Goal: Information Seeking & Learning: Learn about a topic

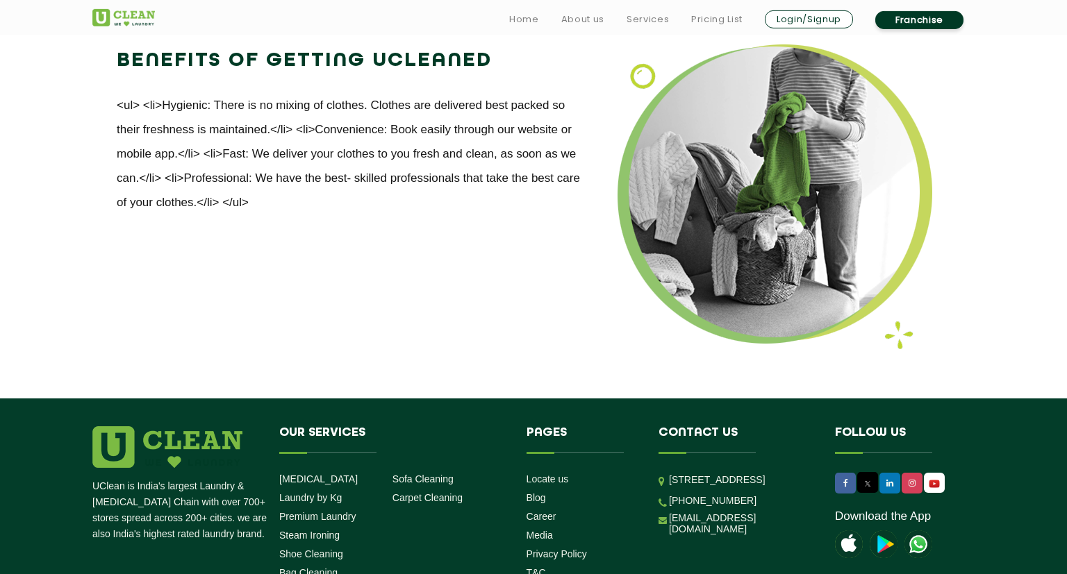
scroll to position [1688, 0]
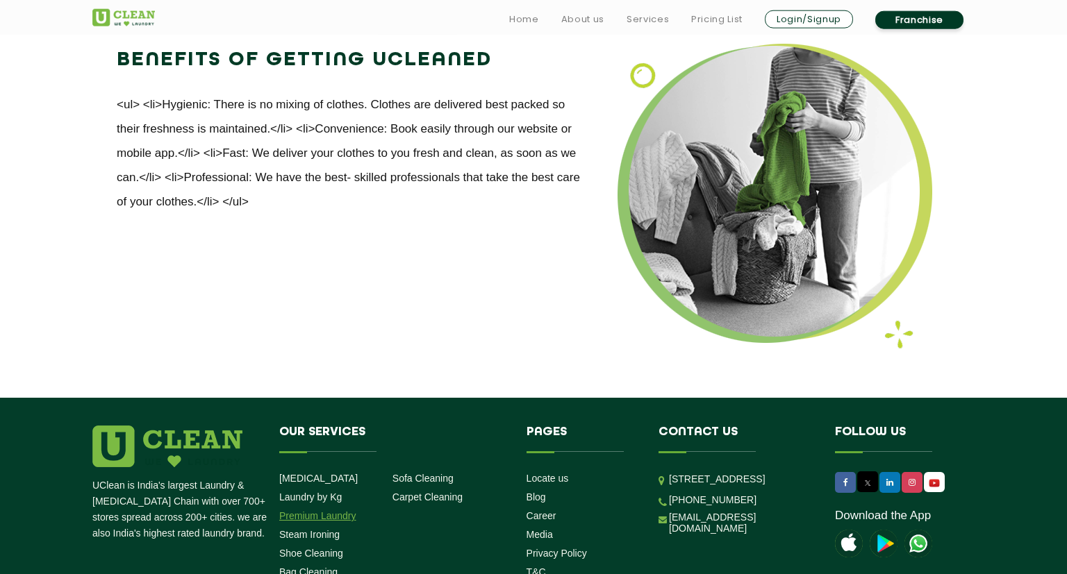
click at [303, 510] on link "Premium Laundry" at bounding box center [317, 515] width 77 height 11
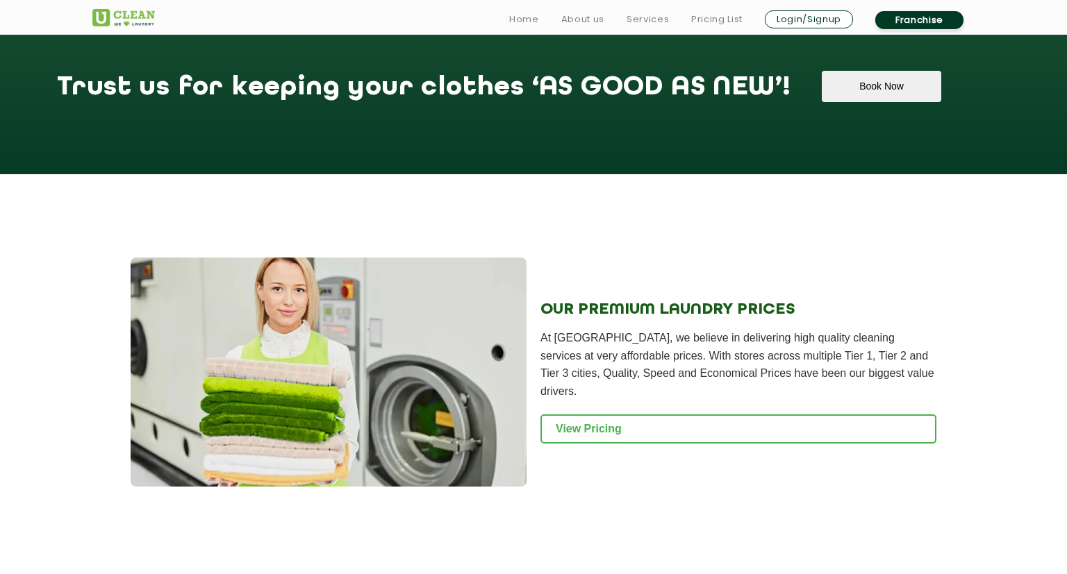
scroll to position [1247, 0]
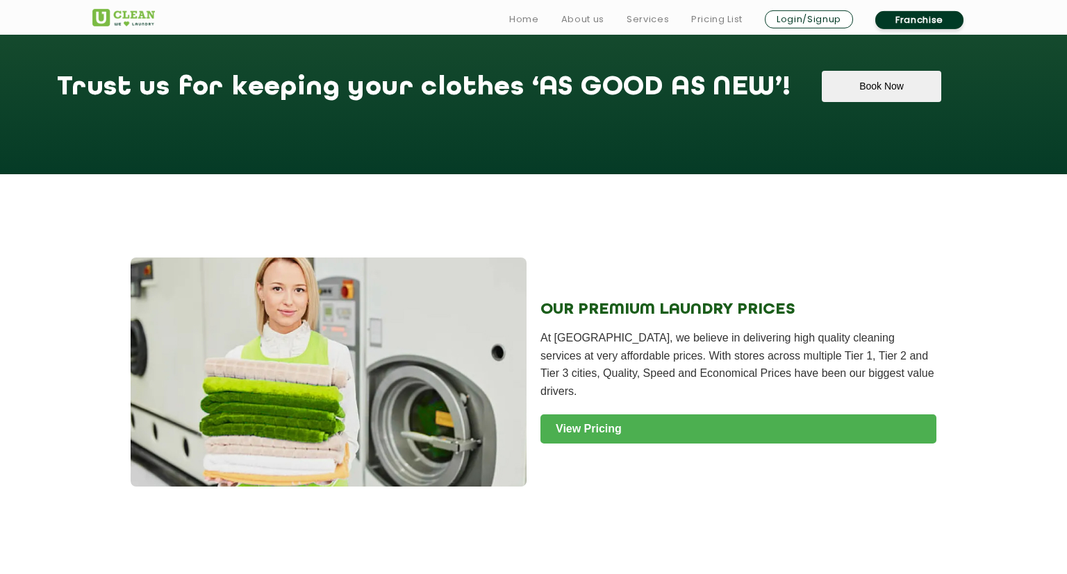
click at [602, 415] on link "View Pricing" at bounding box center [738, 429] width 396 height 29
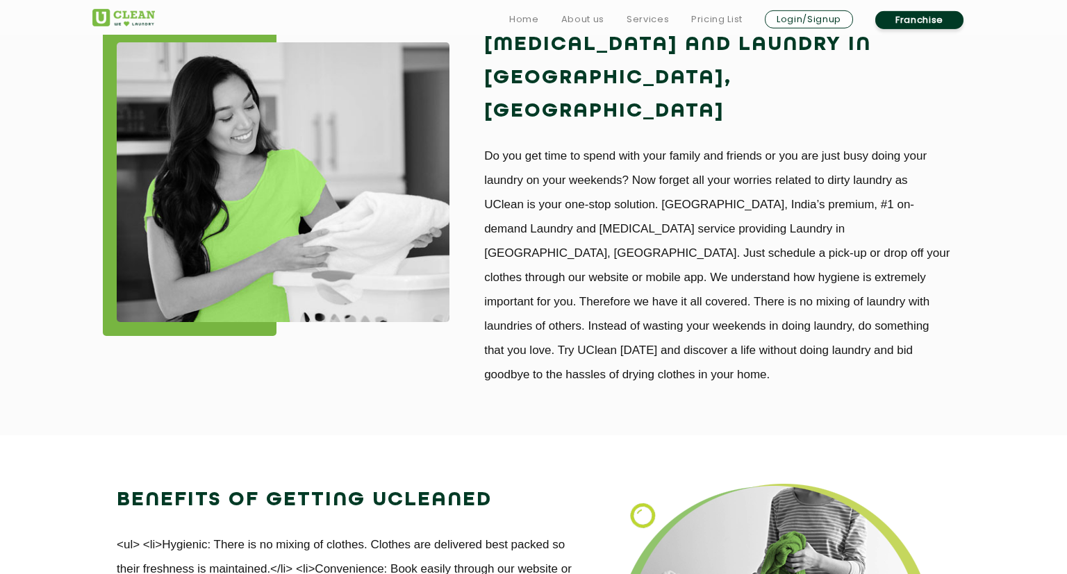
scroll to position [1688, 0]
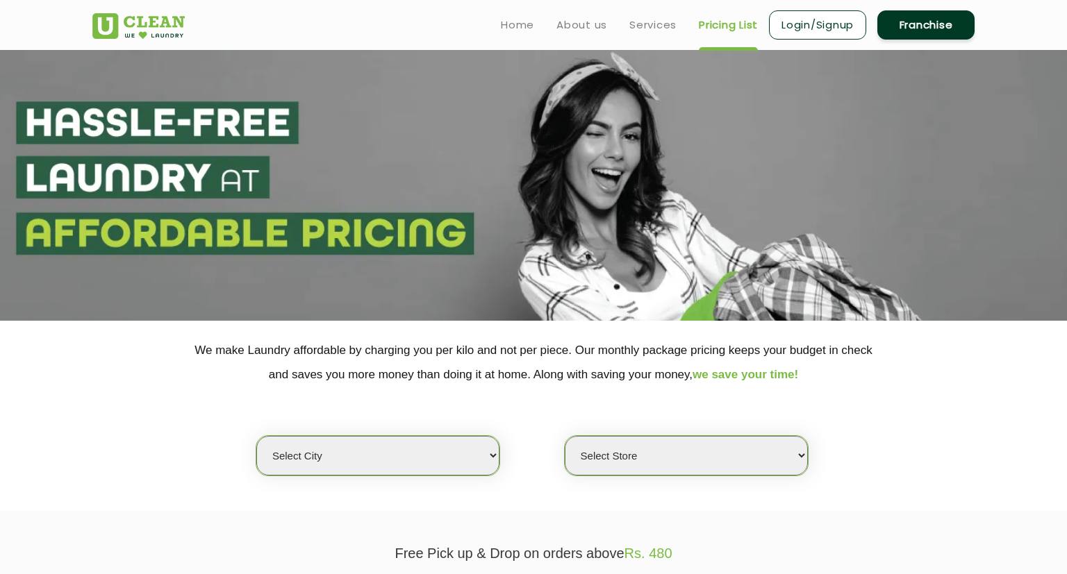
click at [256, 436] on select "Select city [GEOGRAPHIC_DATA] [GEOGRAPHIC_DATA] [GEOGRAPHIC_DATA] [GEOGRAPHIC_D…" at bounding box center [377, 456] width 243 height 40
select select "186"
click option "Kaithal" at bounding box center [0, 0] width 0 height 0
